Goal: Task Accomplishment & Management: Manage account settings

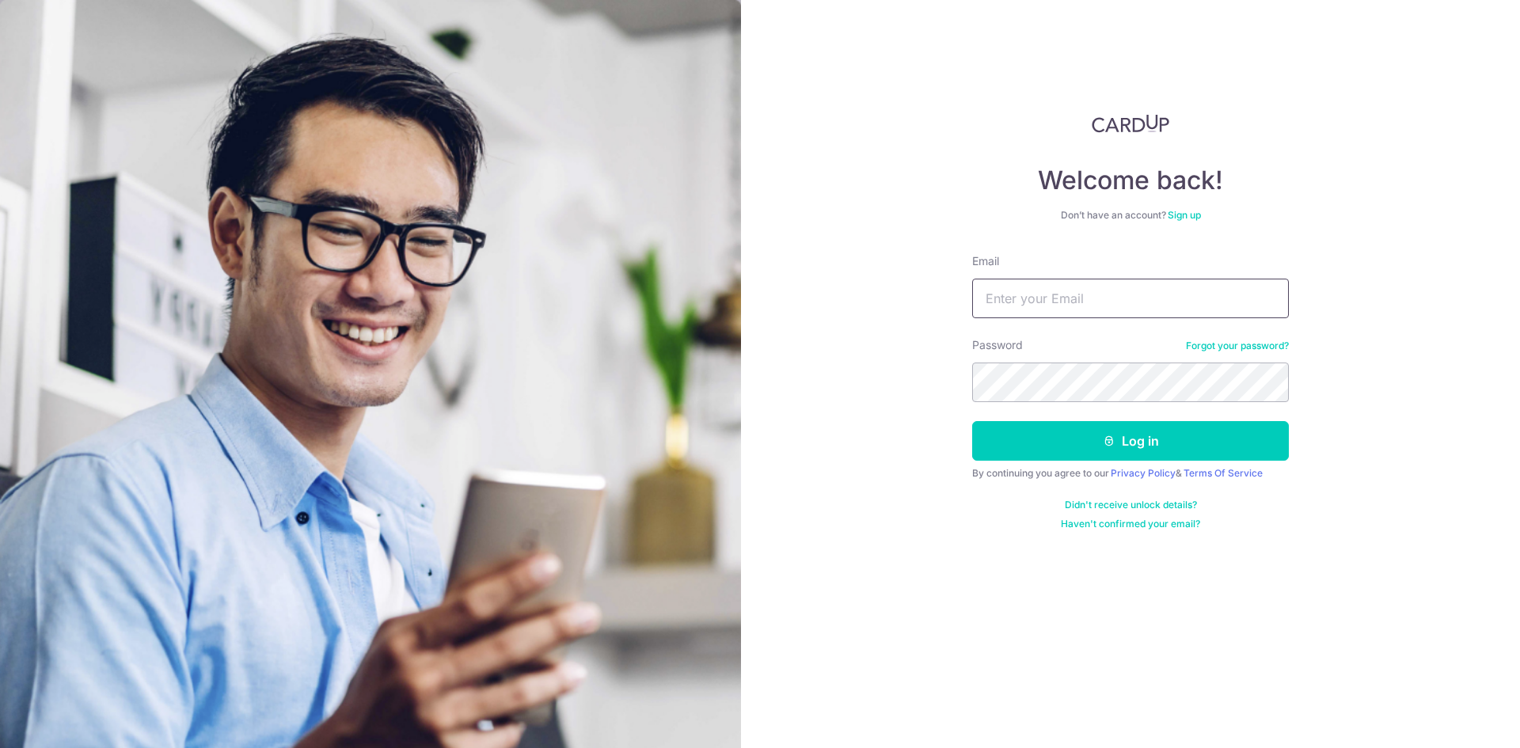
click at [1062, 309] on input "Email" at bounding box center [1130, 299] width 317 height 40
type input "[PERSON_NAME][EMAIL_ADDRESS][DOMAIN_NAME]"
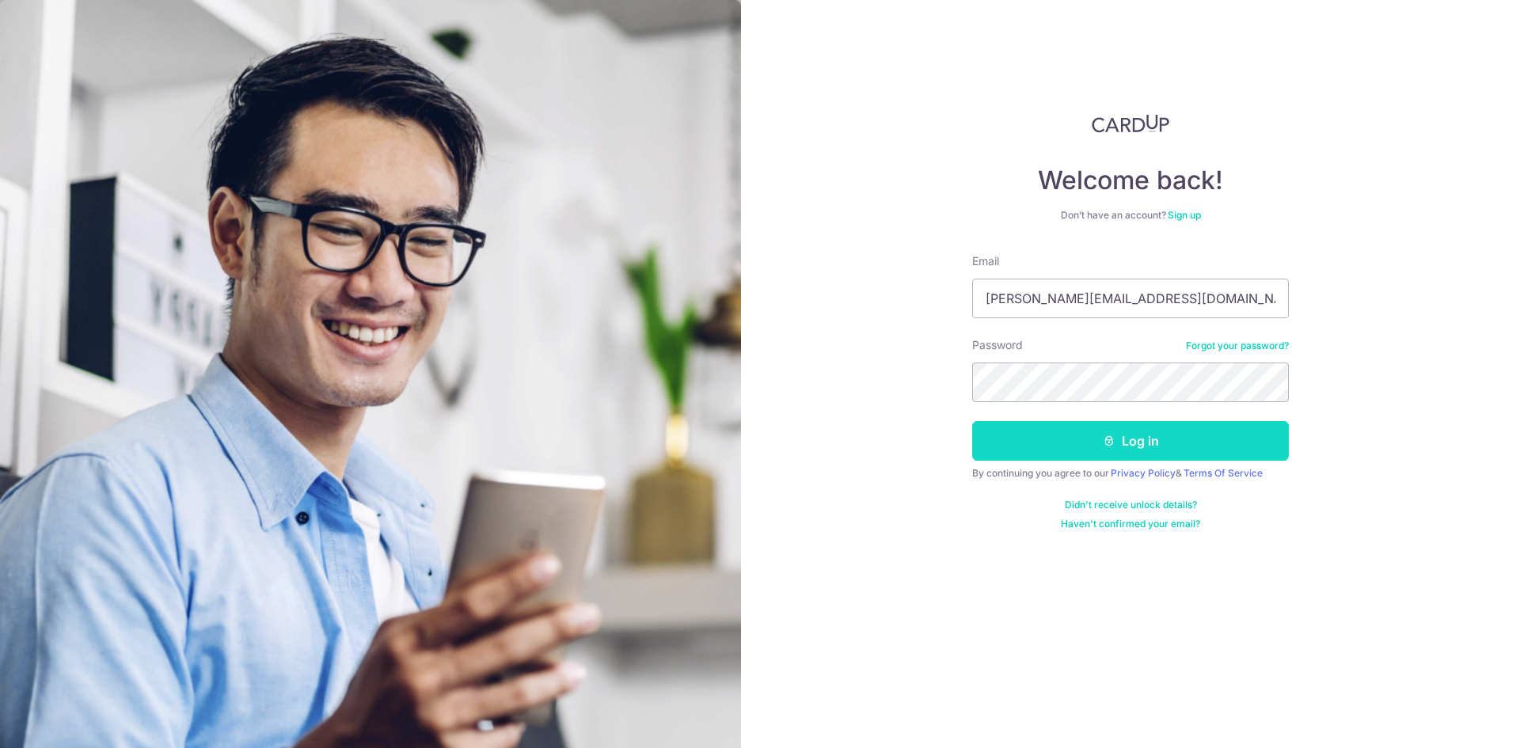
click at [1131, 436] on button "Log in" at bounding box center [1130, 441] width 317 height 40
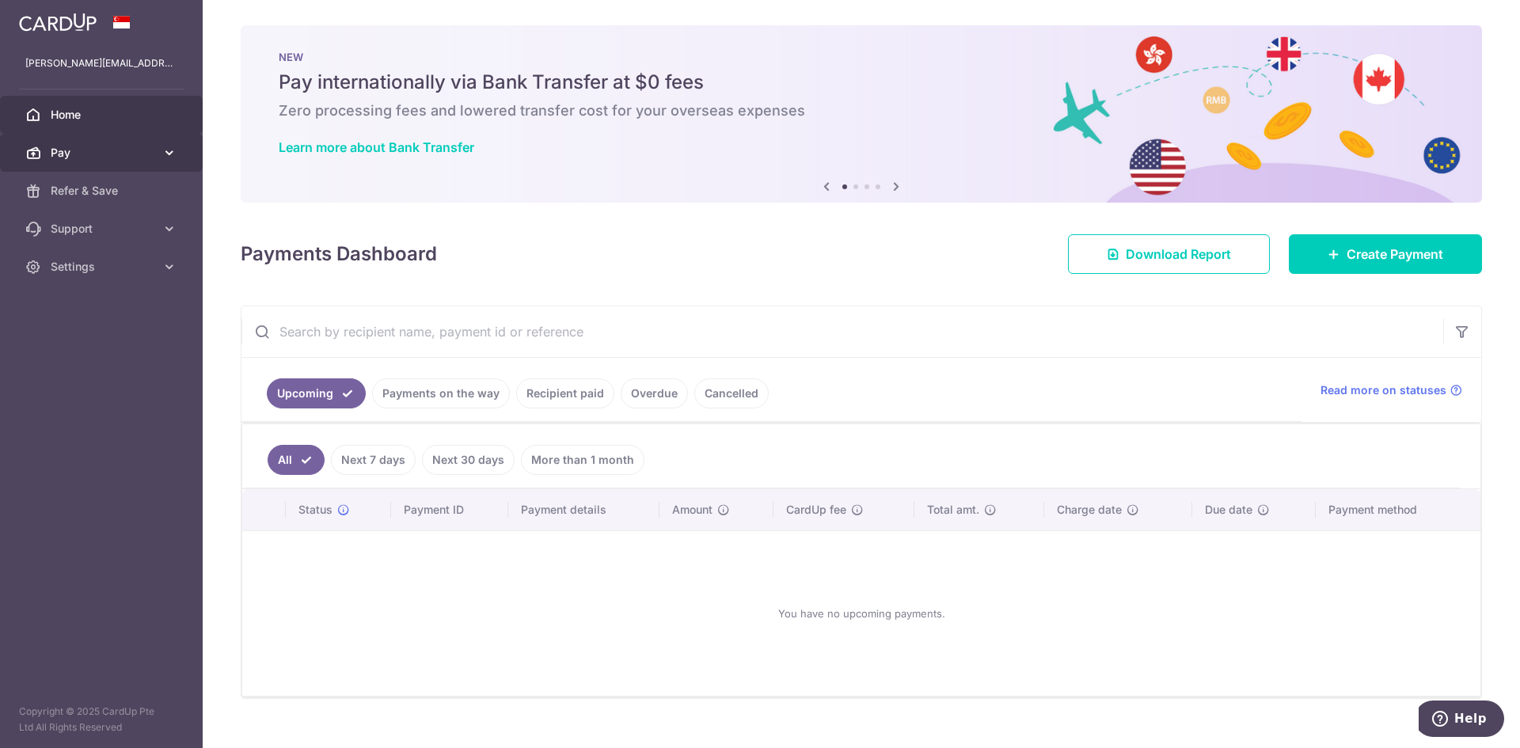
click at [119, 153] on body "[PERSON_NAME][EMAIL_ADDRESS][DOMAIN_NAME] Home Pay Payments Recipients Cards Re…" at bounding box center [760, 374] width 1520 height 748
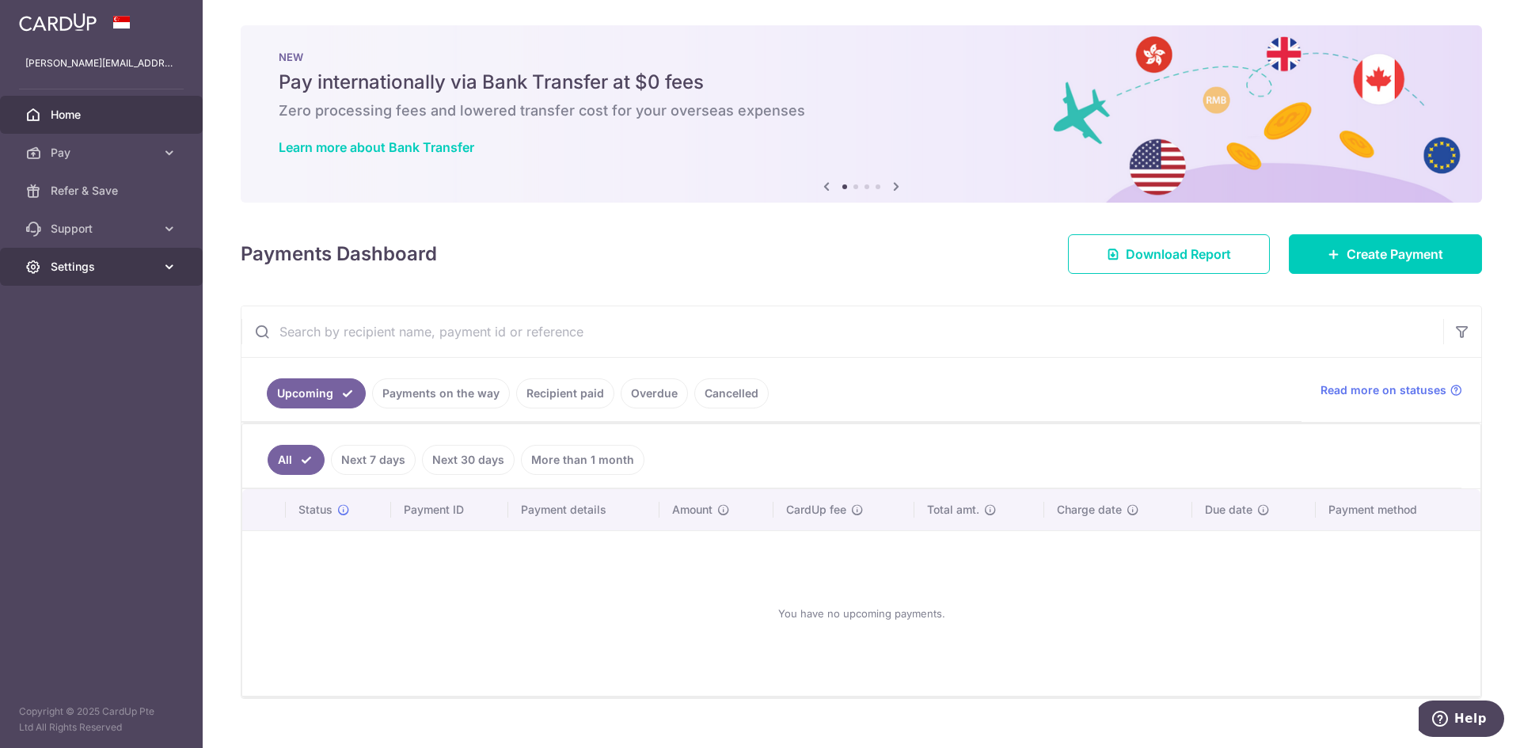
click at [164, 272] on icon at bounding box center [169, 267] width 16 height 16
click at [139, 305] on span "Account" at bounding box center [103, 305] width 104 height 16
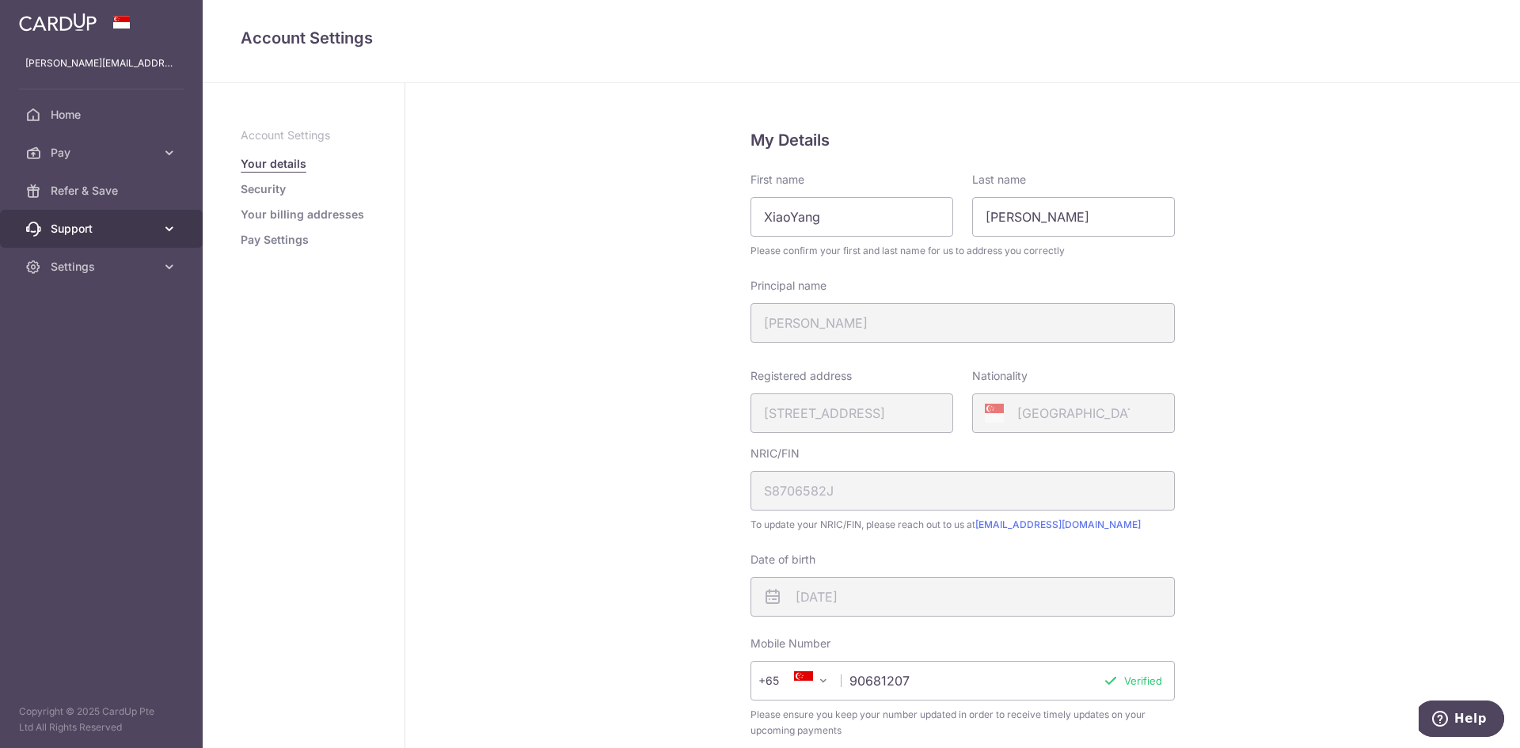
click at [83, 232] on span "Support" at bounding box center [103, 229] width 104 height 16
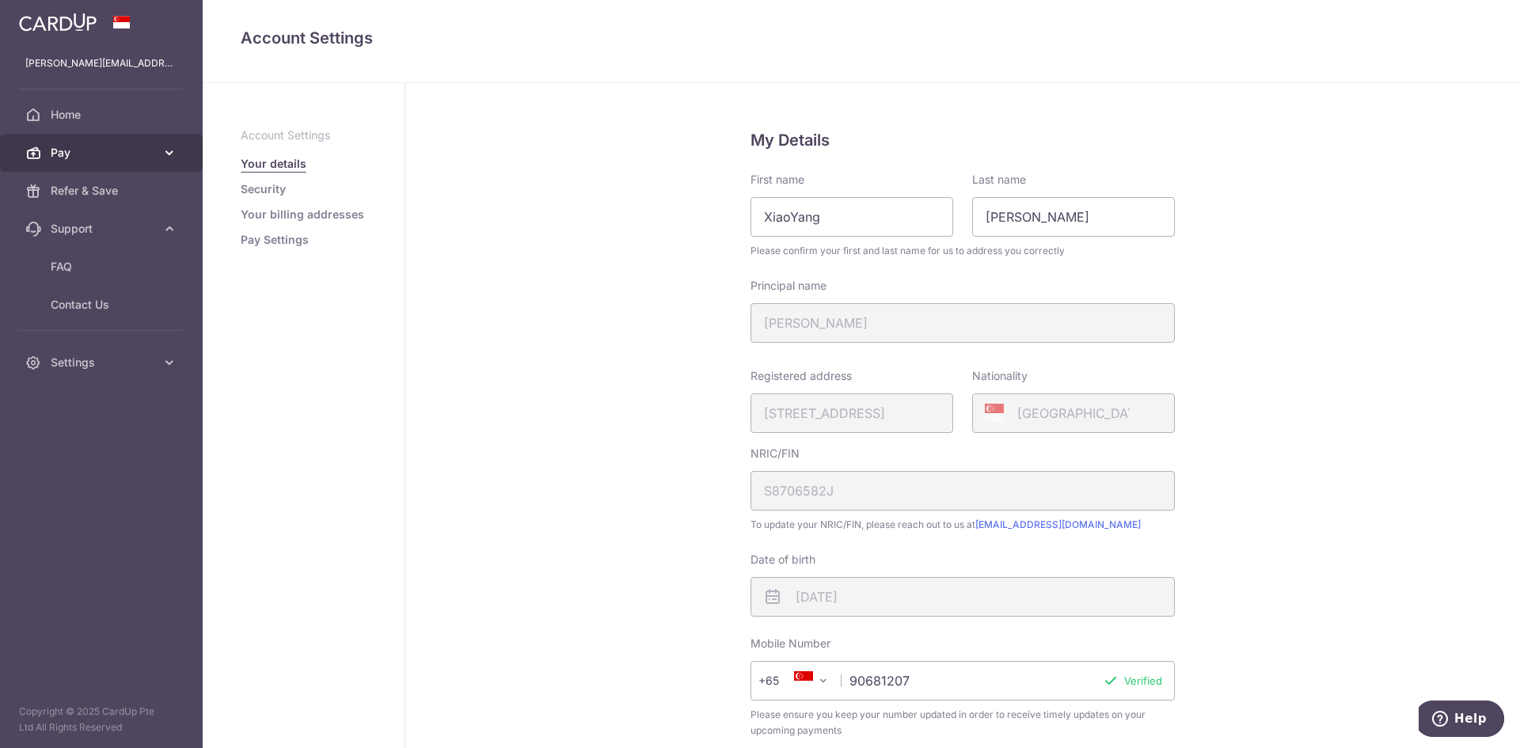
click at [107, 151] on span "Pay" at bounding box center [103, 153] width 104 height 16
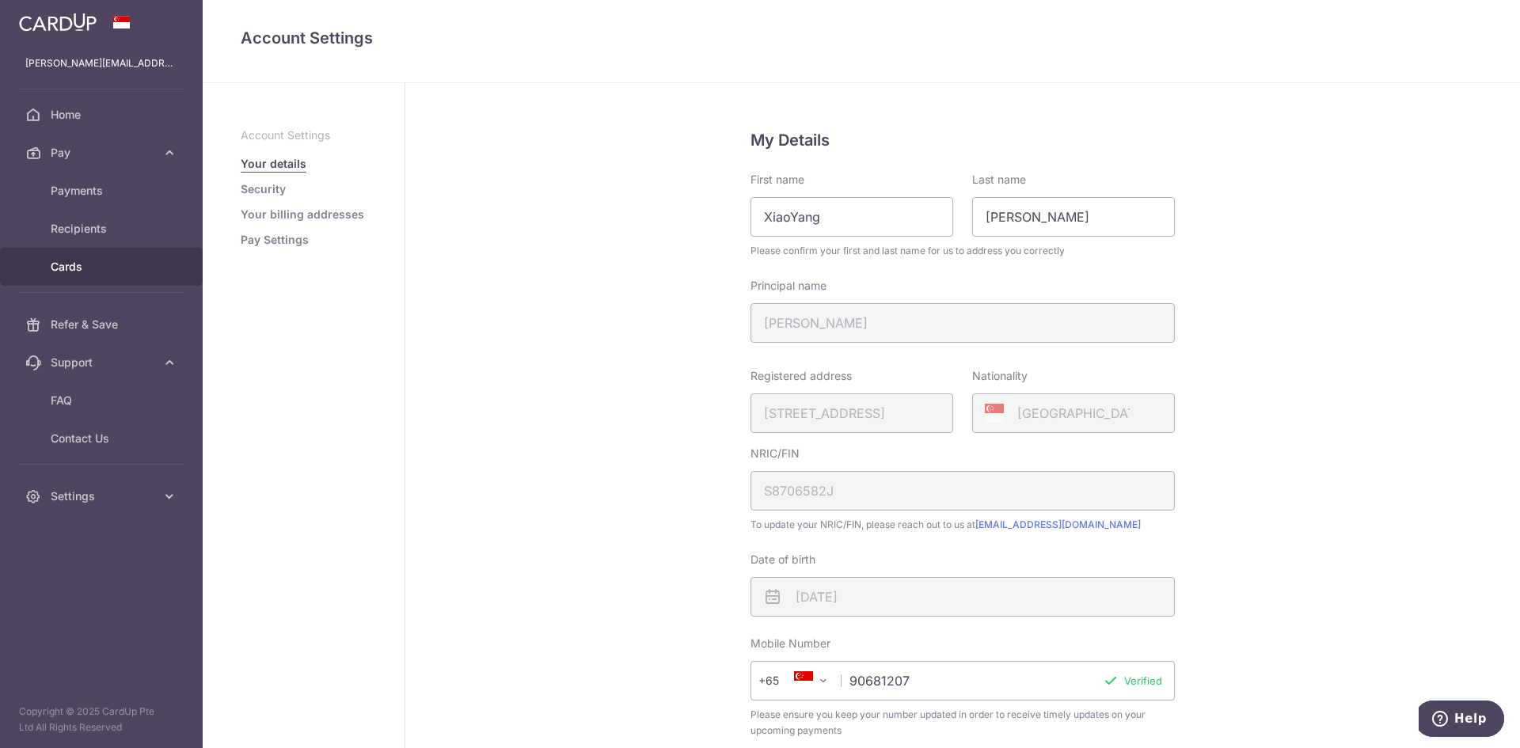
click at [101, 278] on link "Cards" at bounding box center [101, 267] width 203 height 38
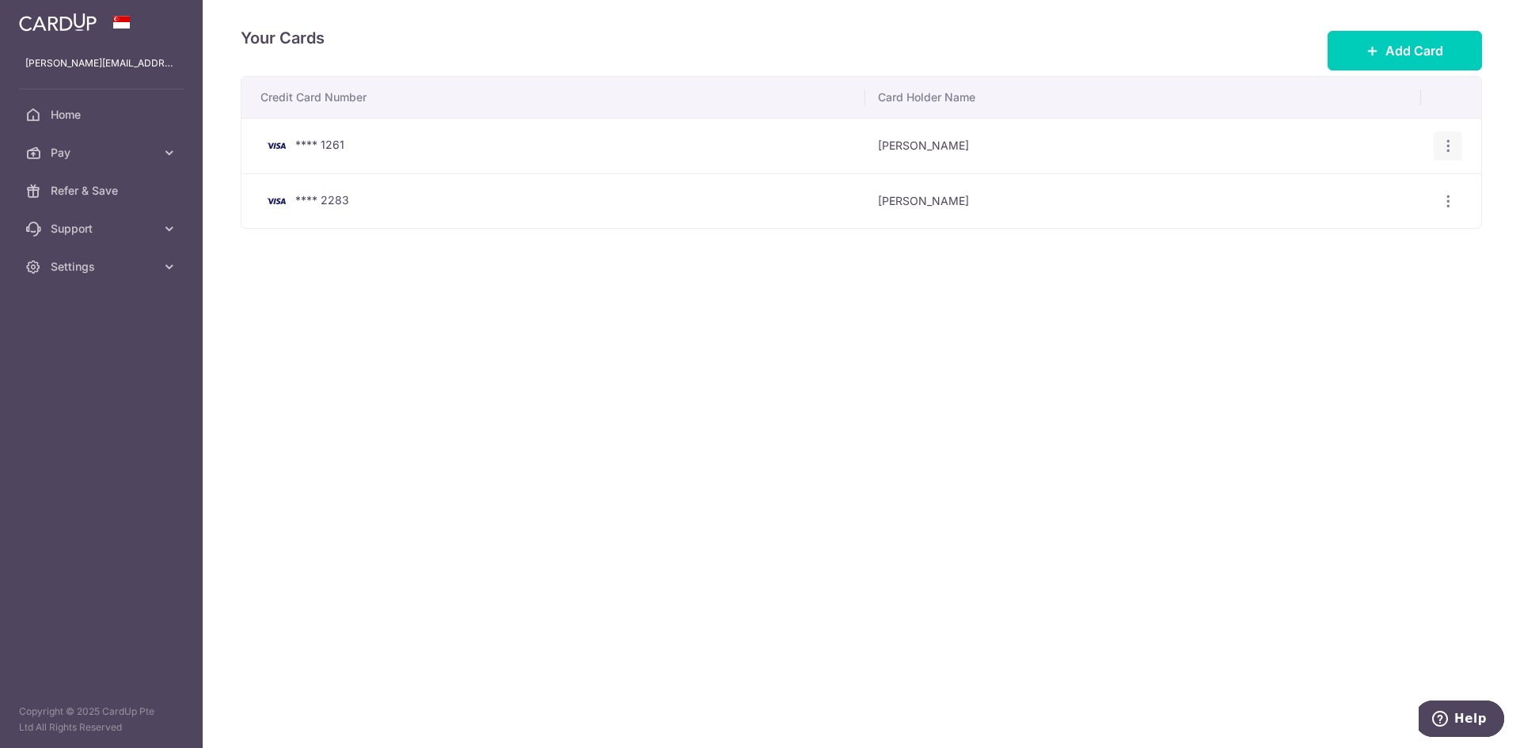
click at [1456, 135] on div "View/Edit [GEOGRAPHIC_DATA]" at bounding box center [1447, 145] width 29 height 29
click at [1446, 157] on div "View/Edit [GEOGRAPHIC_DATA]" at bounding box center [1447, 145] width 29 height 29
click at [1446, 144] on icon "button" at bounding box center [1448, 146] width 17 height 17
click at [1377, 222] on span "Delete" at bounding box center [1395, 227] width 108 height 19
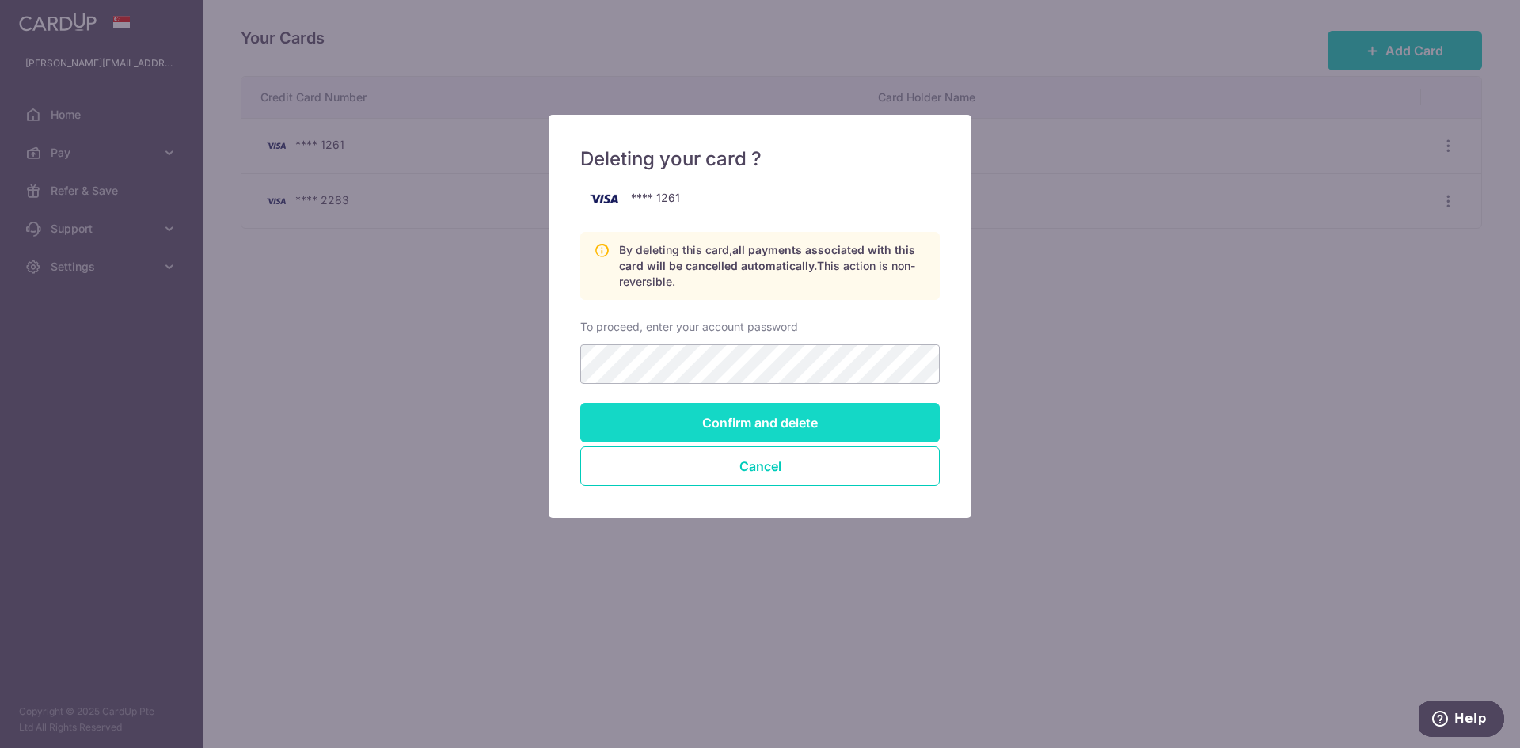
click at [789, 408] on input "Confirm and delete" at bounding box center [759, 423] width 359 height 40
